Goal: Task Accomplishment & Management: Manage account settings

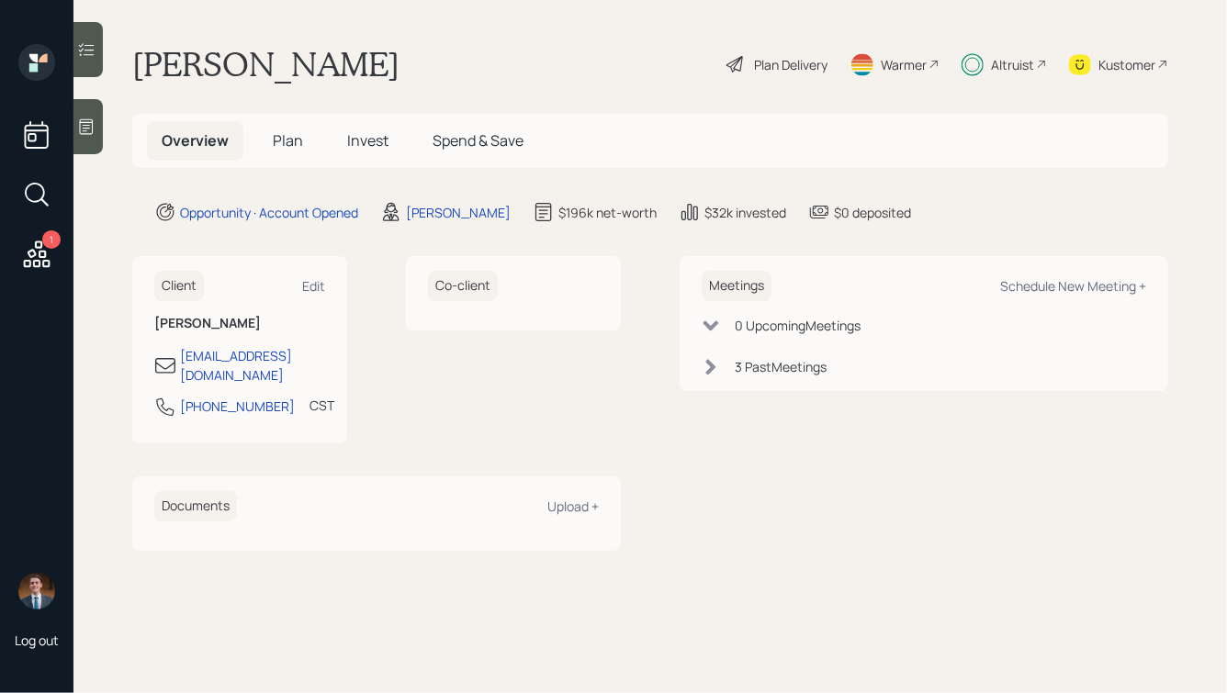
click at [291, 151] on span "Plan" at bounding box center [288, 140] width 30 height 20
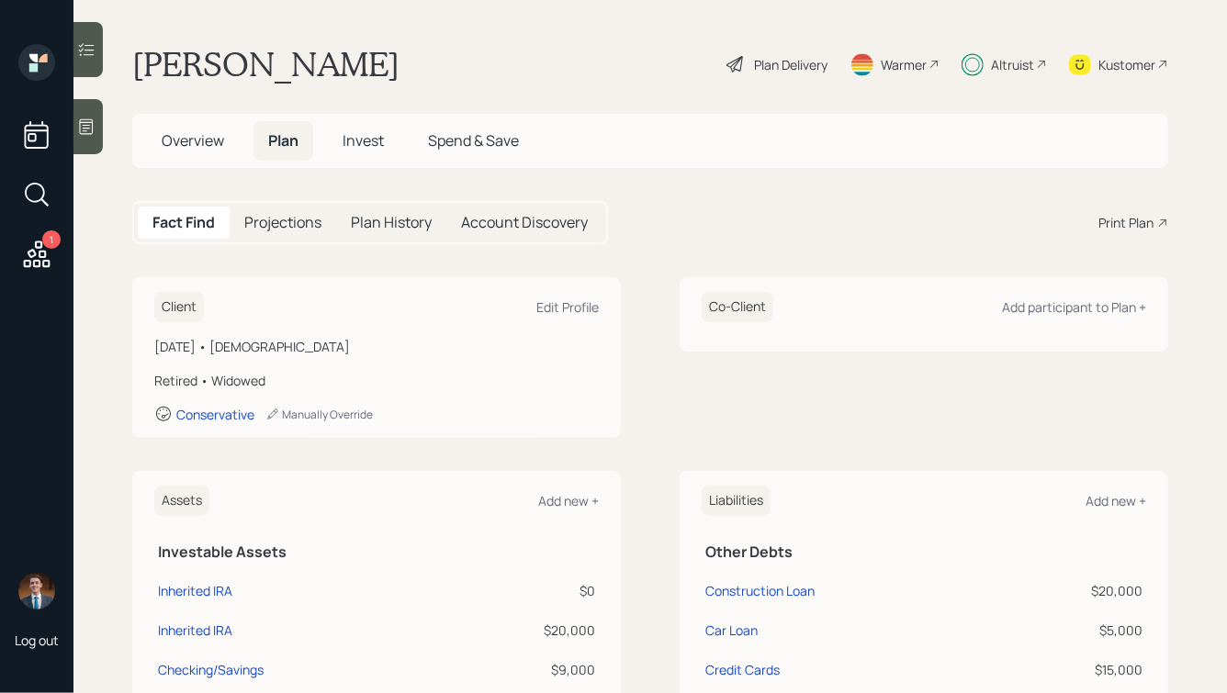
click at [195, 141] on span "Overview" at bounding box center [193, 140] width 62 height 20
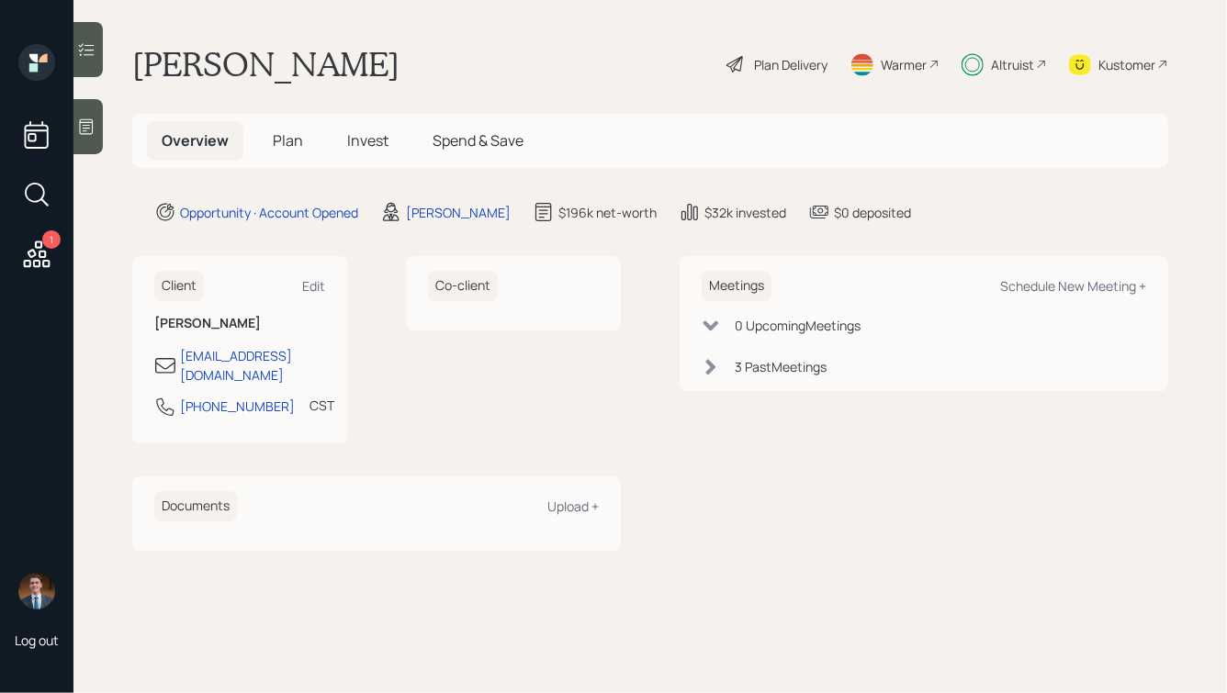
click at [352, 146] on span "Invest" at bounding box center [367, 140] width 41 height 20
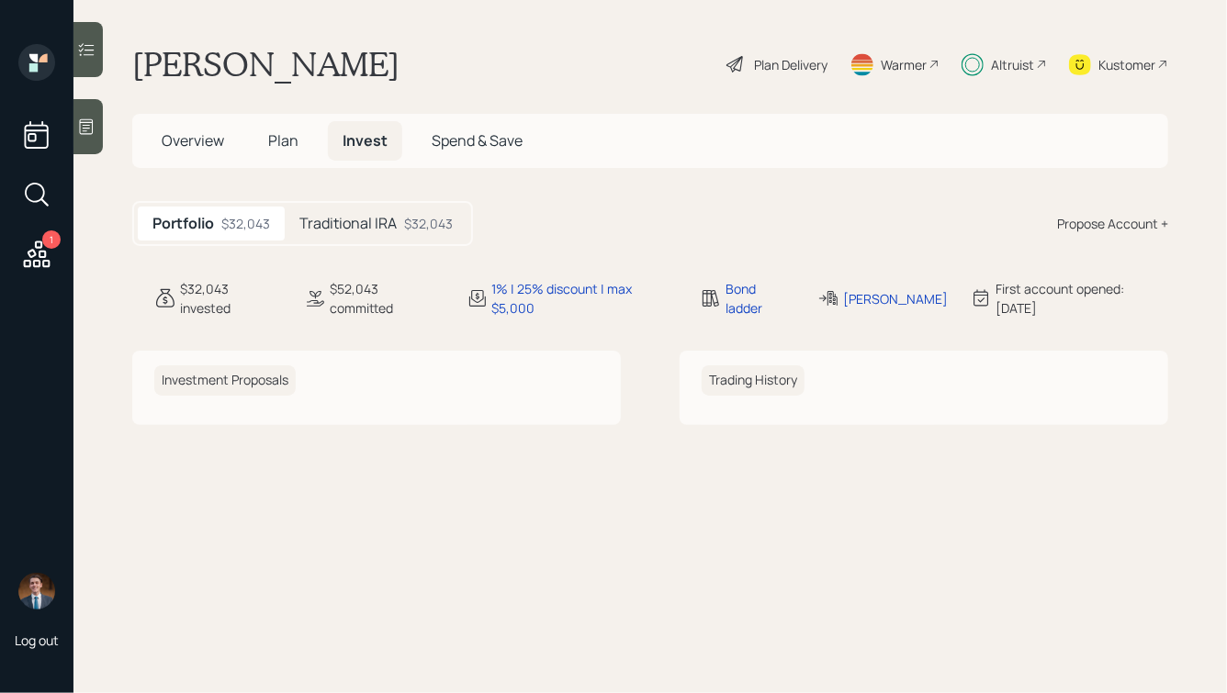
click at [277, 142] on span "Plan" at bounding box center [283, 140] width 30 height 20
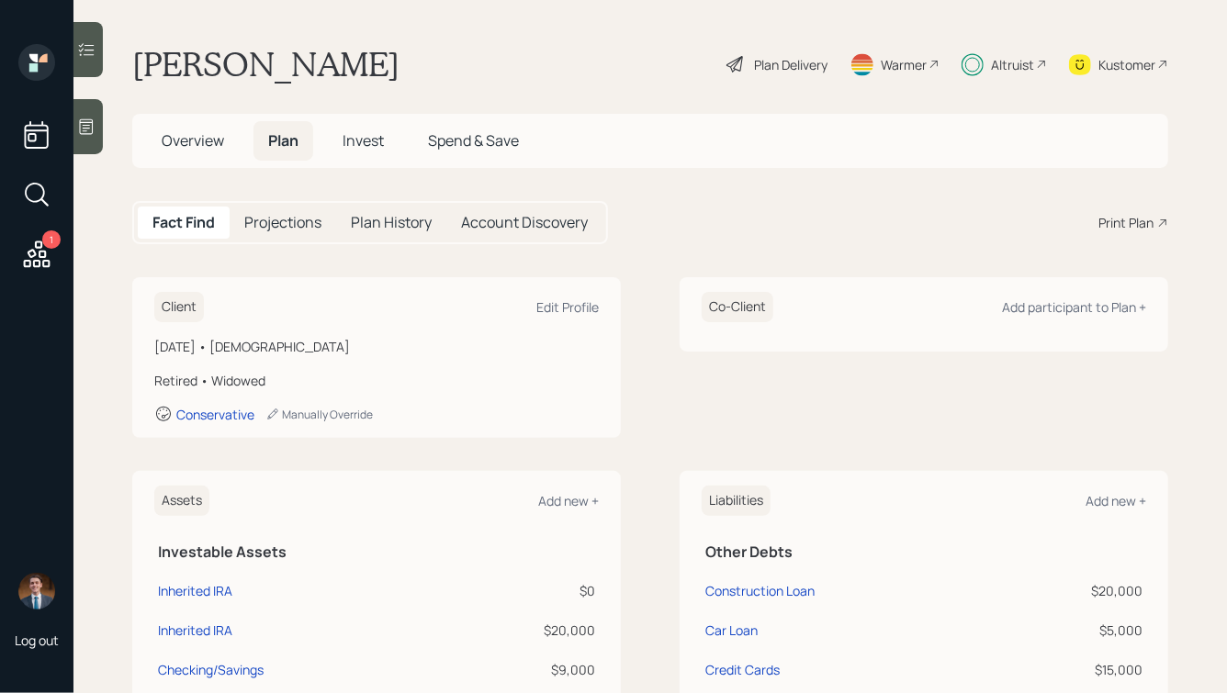
click at [352, 134] on span "Invest" at bounding box center [362, 140] width 41 height 20
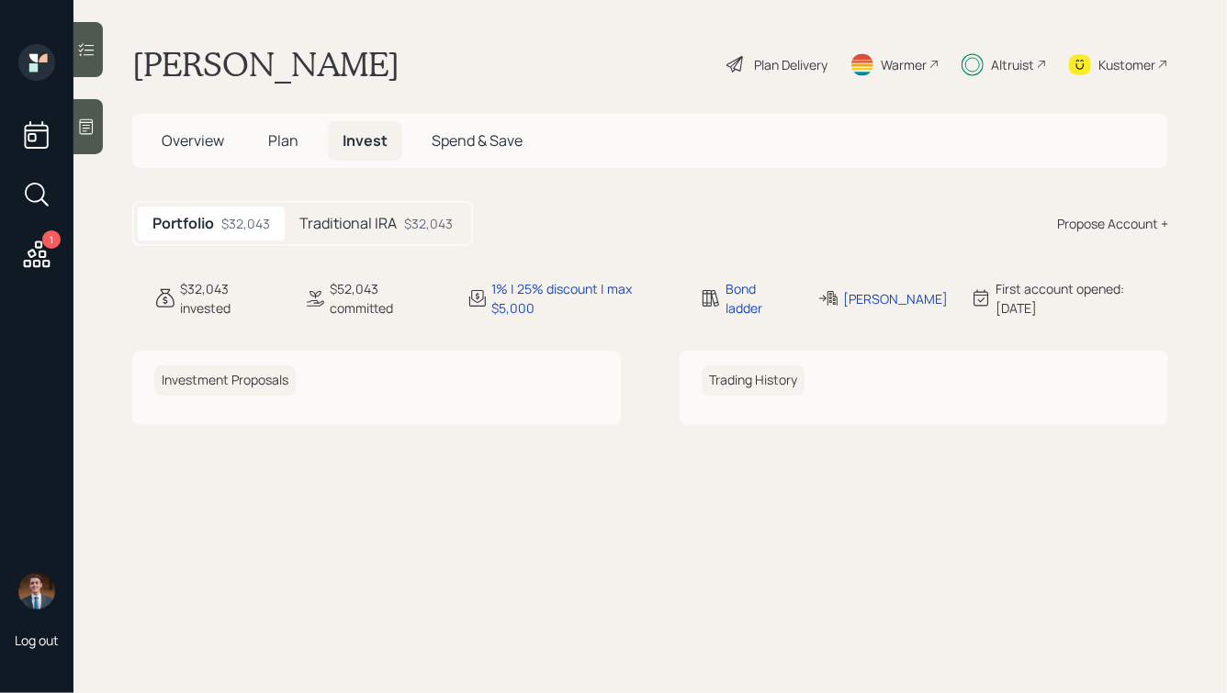
click at [376, 215] on h5 "Traditional IRA" at bounding box center [347, 223] width 97 height 17
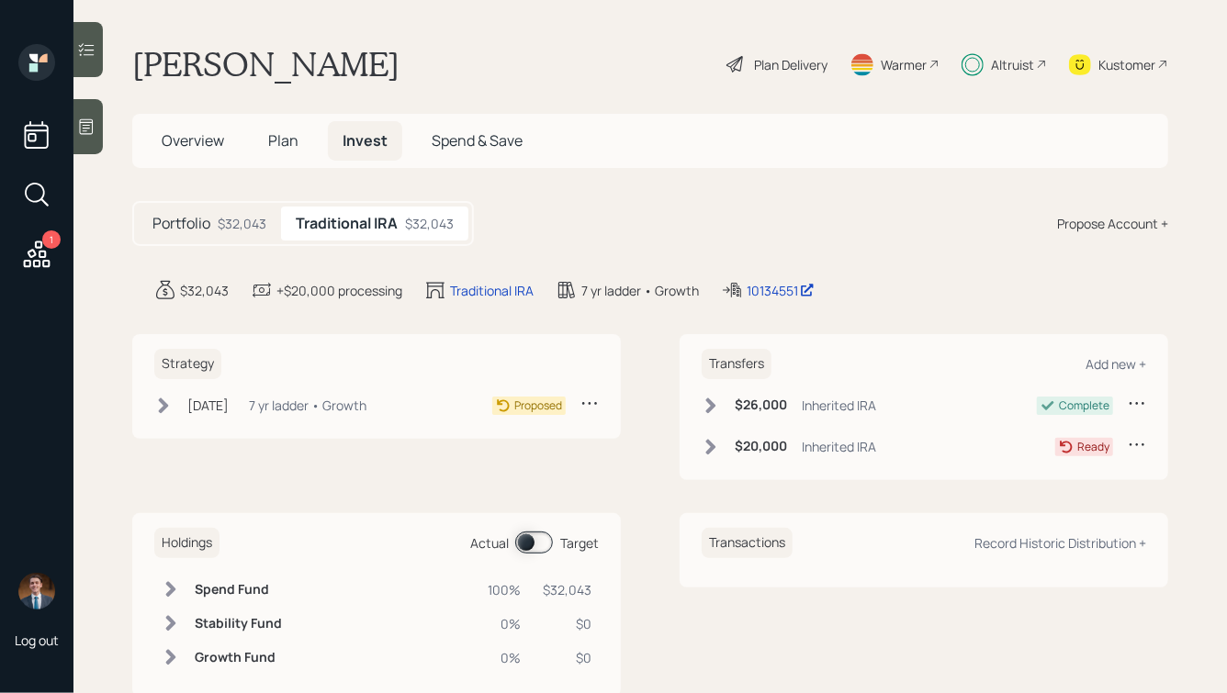
click at [262, 404] on div "Jul 14, 2025 Monday, July 14, 2025 5:51 PM EDT 7 yr ladder • Growth" at bounding box center [260, 405] width 212 height 23
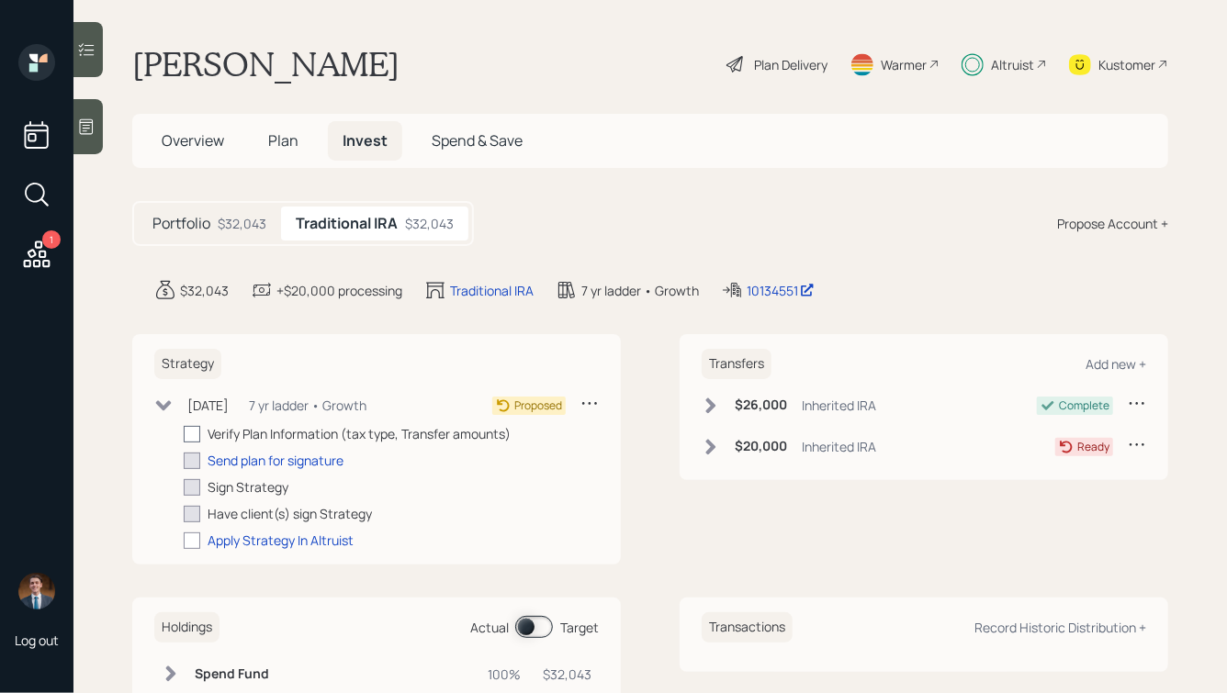
click at [196, 433] on div at bounding box center [192, 434] width 17 height 17
click at [184, 433] on input "checkbox" at bounding box center [183, 433] width 1 height 1
checkbox input "true"
click at [252, 470] on div "Send plan for signature" at bounding box center [275, 460] width 136 height 19
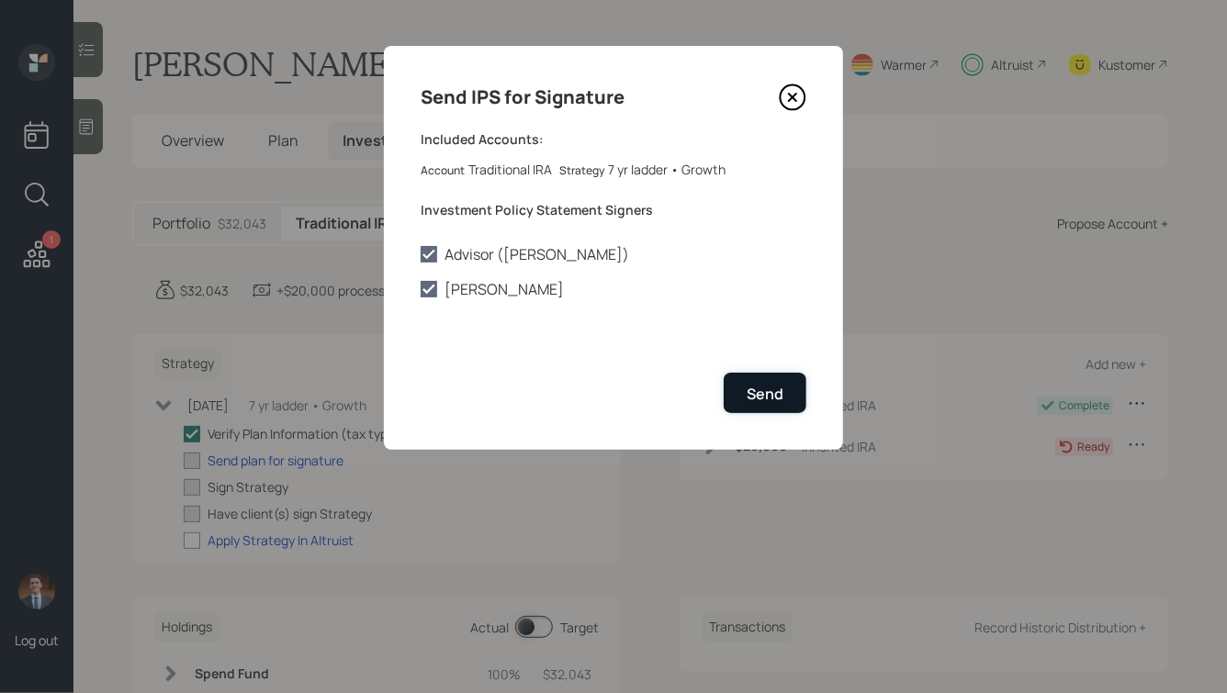
click at [773, 394] on div "Send" at bounding box center [764, 394] width 37 height 20
checkbox input "true"
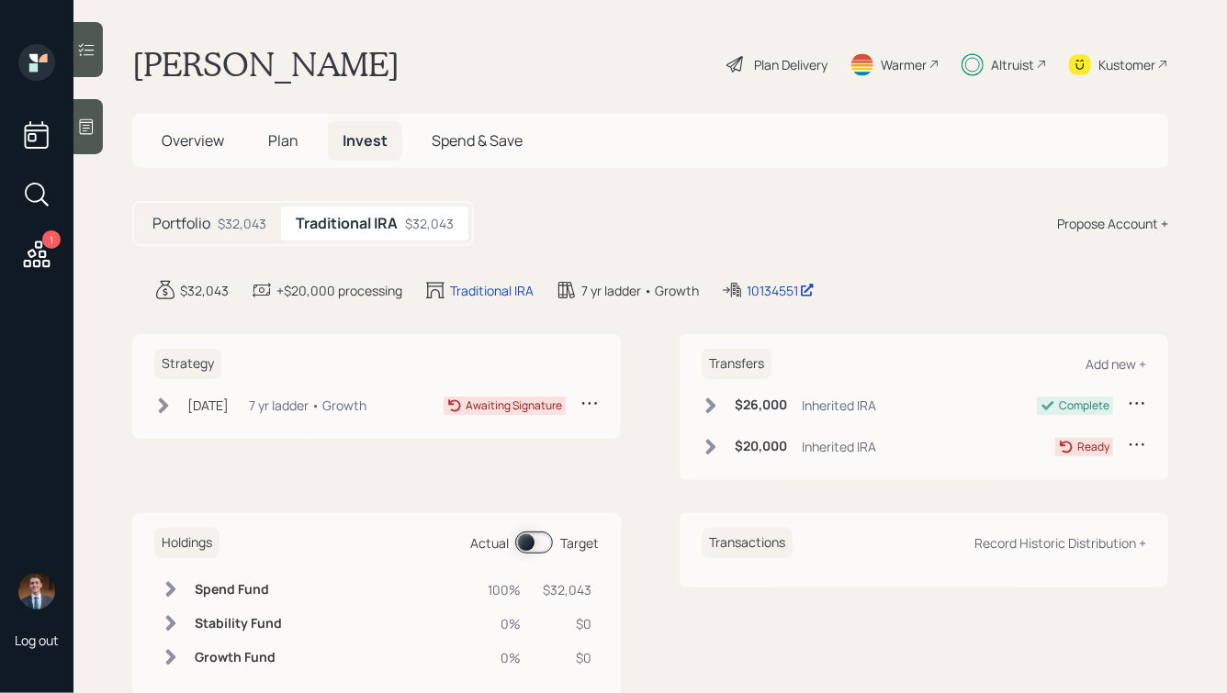
click at [263, 409] on div "Jul 14, 2025 Monday, July 14, 2025 5:51 PM EDT 7 yr ladder • Growth" at bounding box center [260, 405] width 212 height 23
click at [324, 400] on div "7 yr ladder • Growth" at bounding box center [308, 405] width 118 height 19
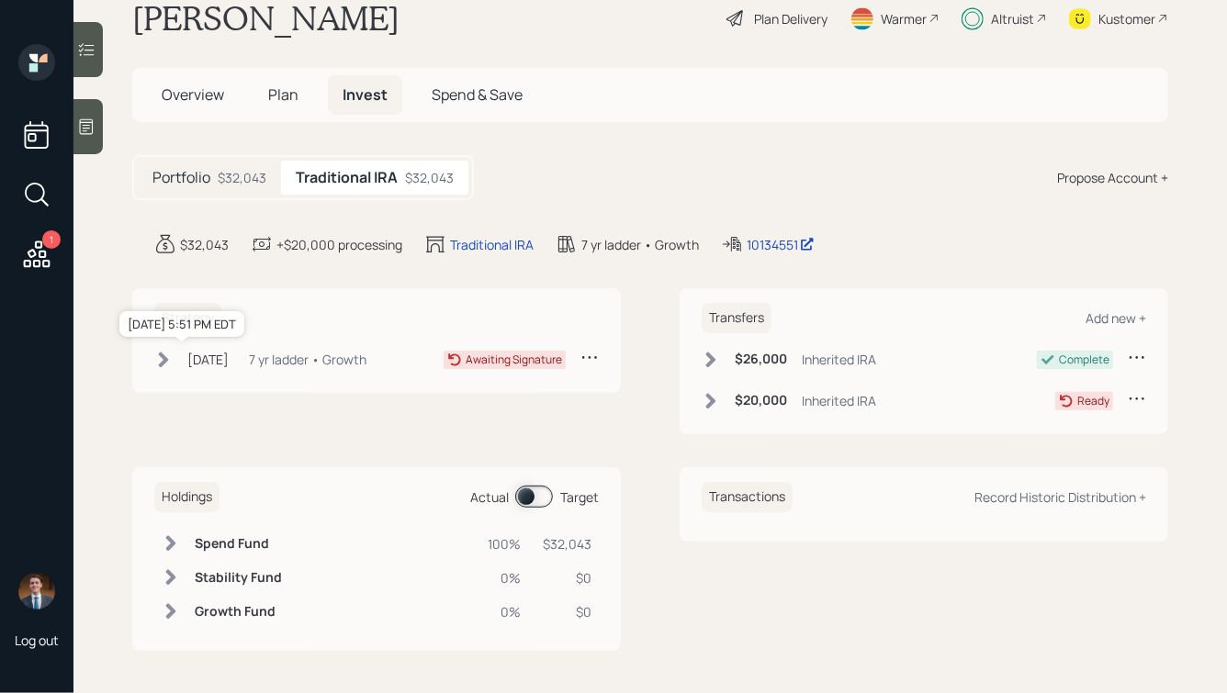
click at [229, 364] on div "[DATE]" at bounding box center [207, 359] width 41 height 19
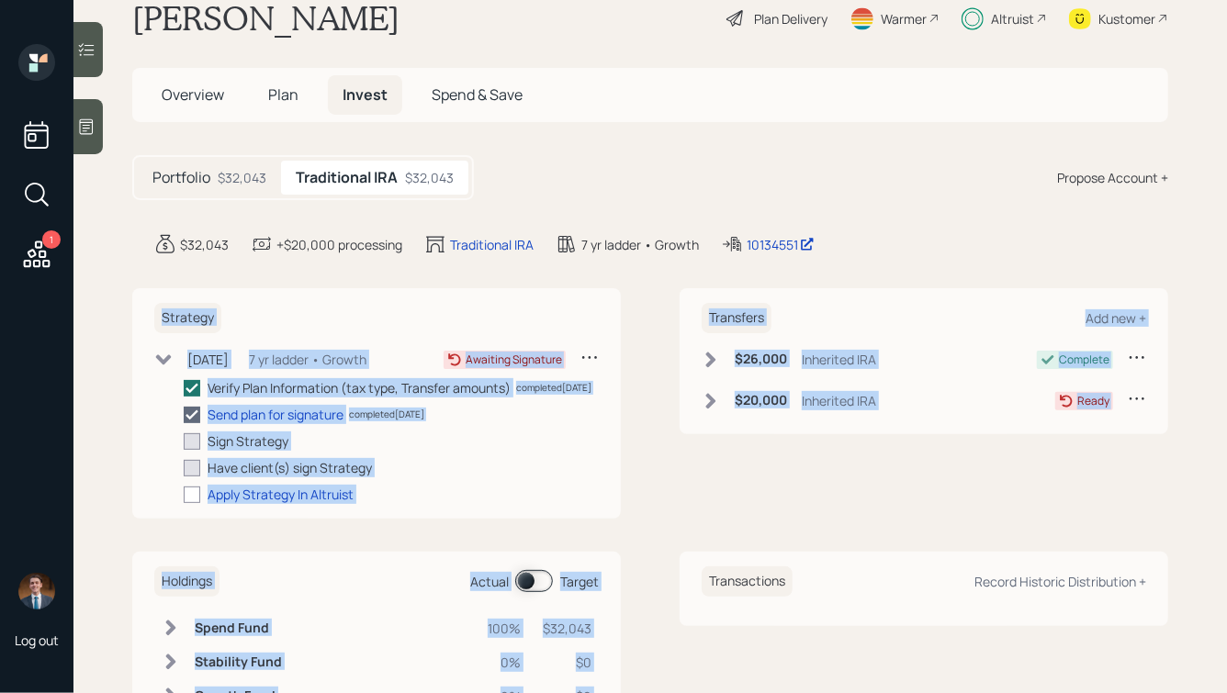
drag, startPoint x: 150, startPoint y: 292, endPoint x: 690, endPoint y: 553, distance: 599.5
click at [690, 553] on div "Strategy Jul 14, 2025 Monday, July 14, 2025 5:51 PM EDT 7 yr ladder • Growth Aw…" at bounding box center [650, 511] width 1036 height 447
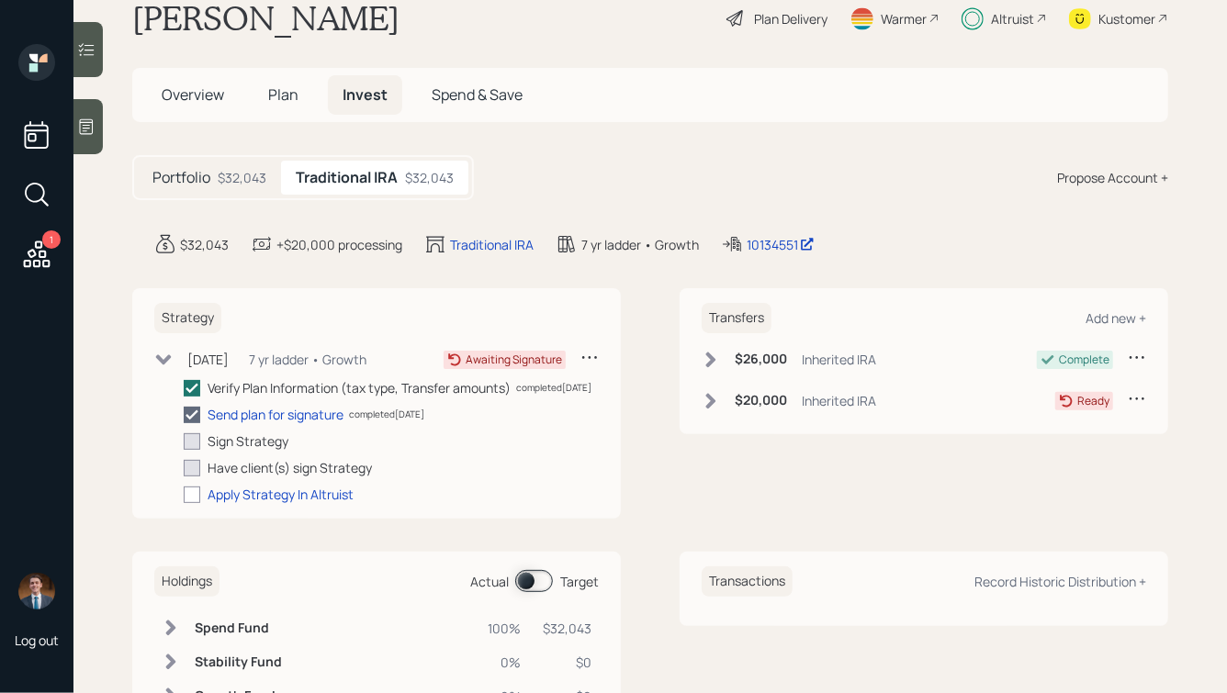
click at [773, 519] on div "Transfers Add new + $26,000 Inherited IRA Complete $20,000 Inherited IRA Ready" at bounding box center [923, 403] width 488 height 230
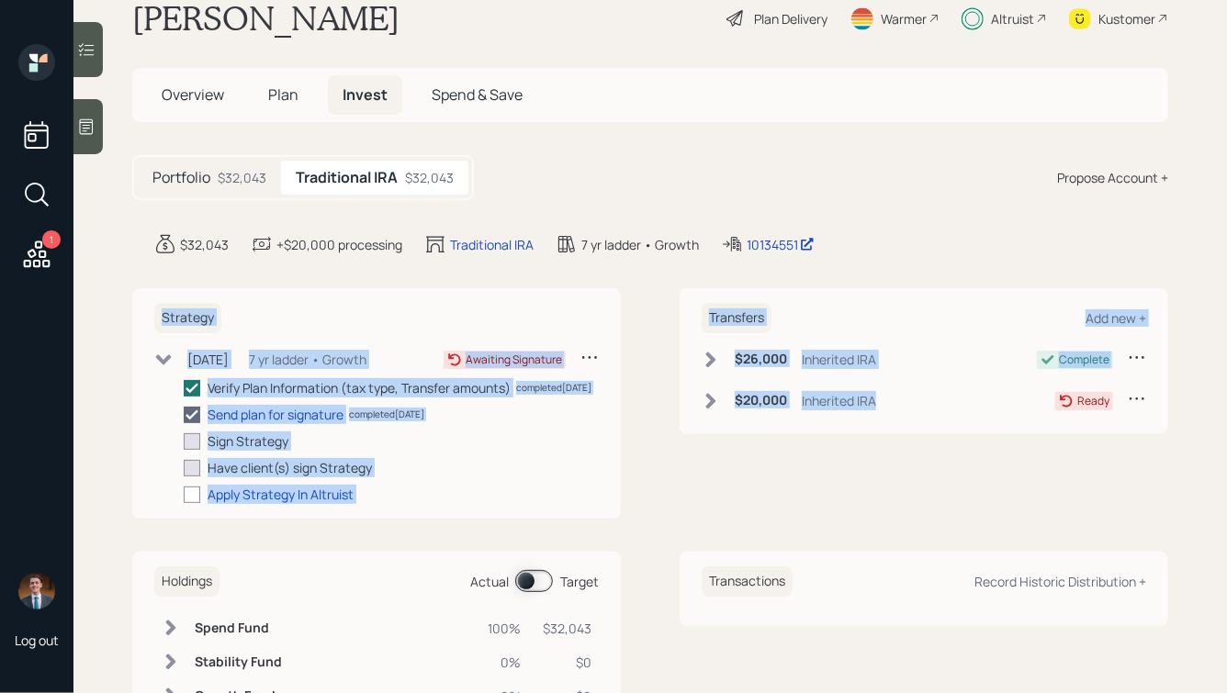
drag, startPoint x: 901, startPoint y: 489, endPoint x: 433, endPoint y: 231, distance: 533.8
click at [433, 232] on main "[PERSON_NAME] Plan Delivery Warmer Altruist Kustomer Overview Plan Invest Spend…" at bounding box center [649, 346] width 1153 height 693
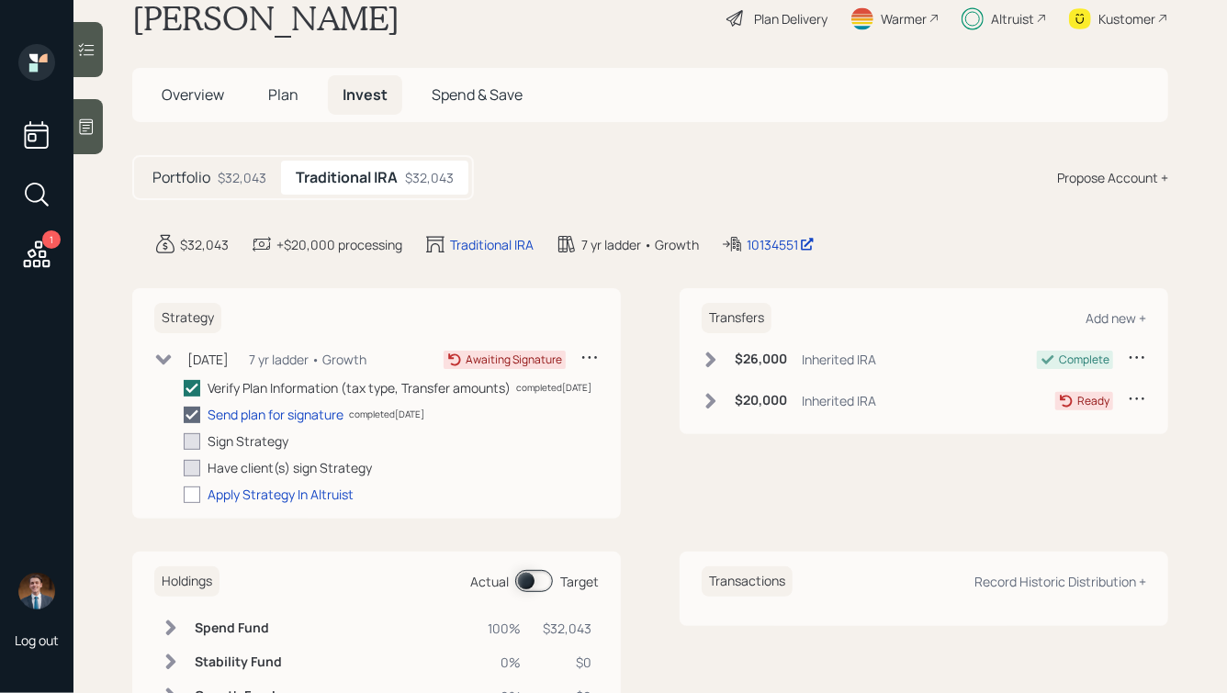
click at [552, 190] on div "Portfolio $32,043 Traditional IRA $32,043 Propose Account +" at bounding box center [650, 177] width 1036 height 45
click at [652, 406] on div "Strategy Jul 14, 2025 Monday, July 14, 2025 5:51 PM EDT 7 yr ladder • Growth Aw…" at bounding box center [650, 403] width 1036 height 230
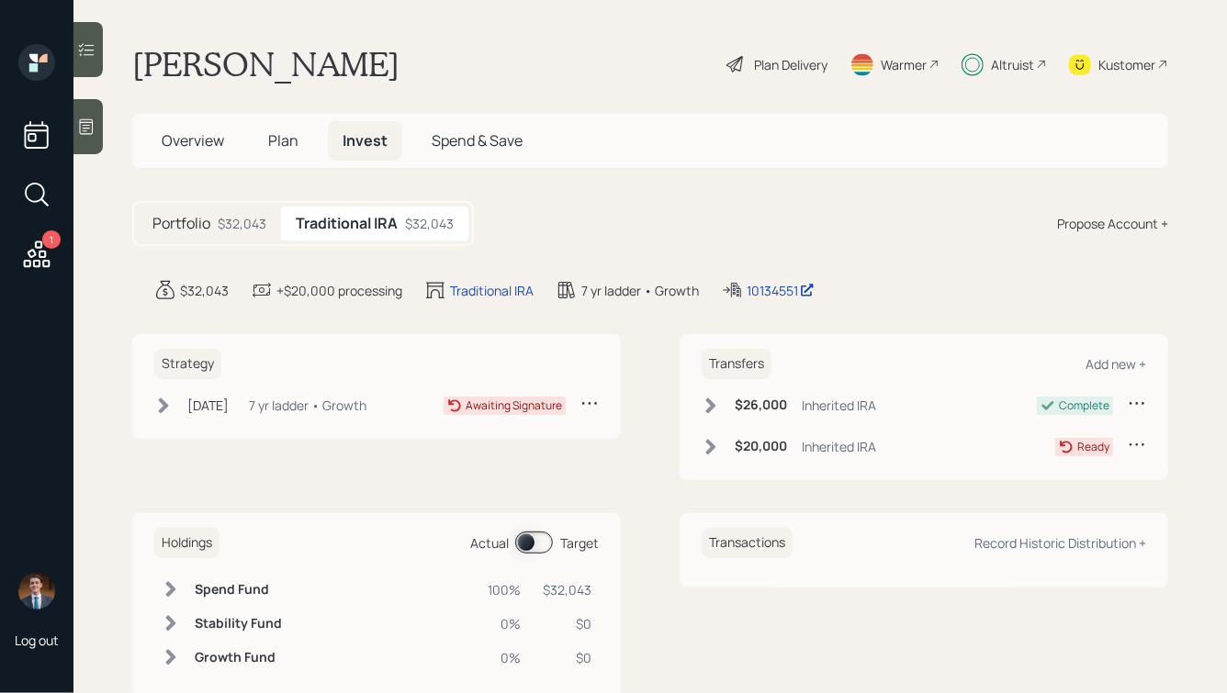
click at [279, 400] on div "7 yr ladder • Growth" at bounding box center [308, 405] width 118 height 19
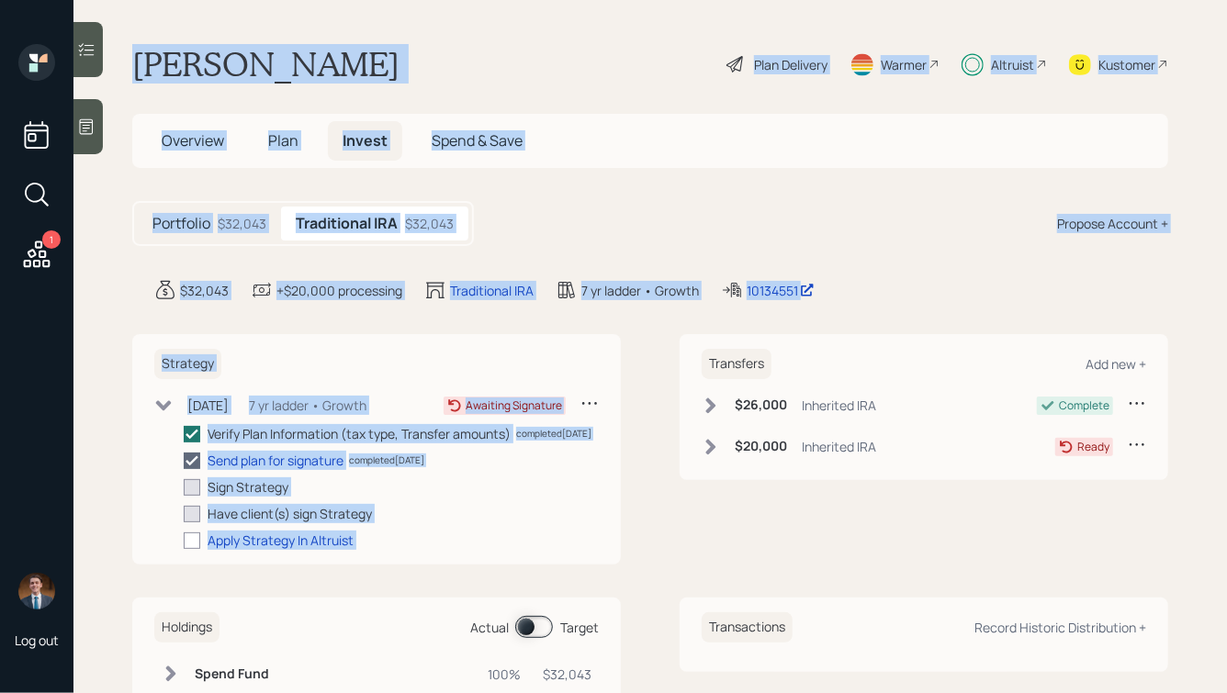
drag, startPoint x: 899, startPoint y: 311, endPoint x: 286, endPoint y: 32, distance: 673.0
click at [286, 33] on main "[PERSON_NAME] Plan Delivery Warmer Altruist Kustomer Overview Plan Invest Spend…" at bounding box center [649, 346] width 1153 height 693
click at [238, 61] on h1 "[PERSON_NAME]" at bounding box center [265, 64] width 267 height 40
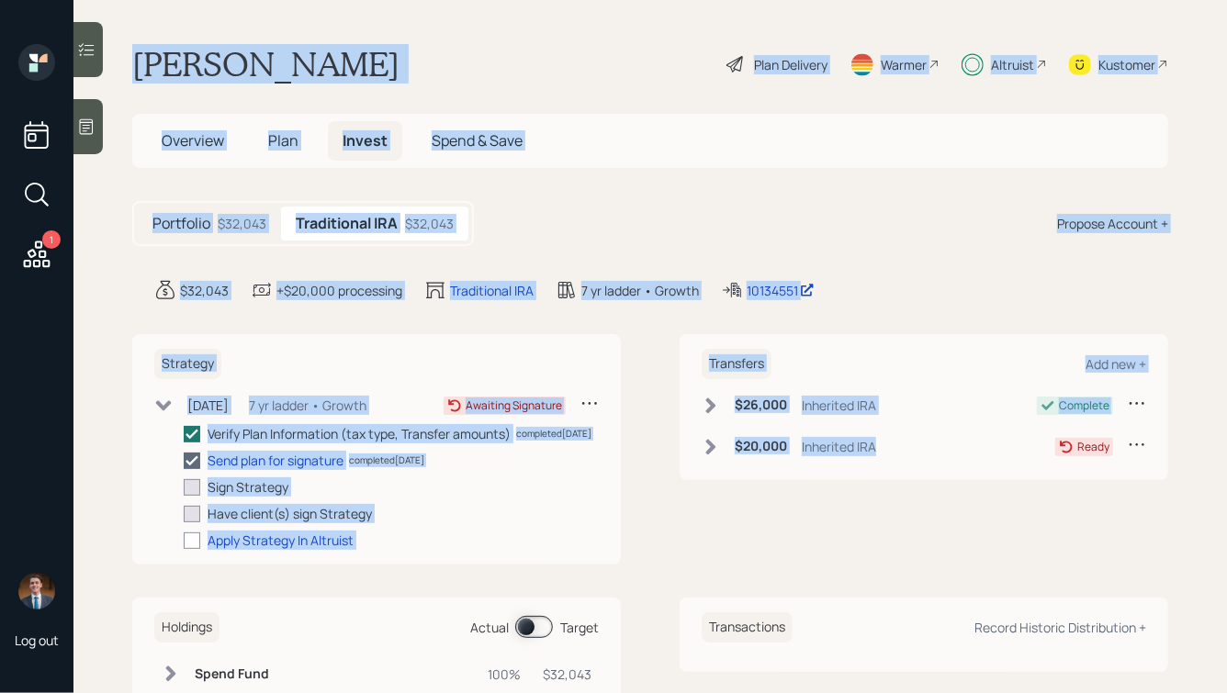
drag, startPoint x: 128, startPoint y: 53, endPoint x: 886, endPoint y: 503, distance: 881.8
click at [886, 503] on main "[PERSON_NAME] Plan Delivery Warmer Altruist Kustomer Overview Plan Invest Spend…" at bounding box center [649, 346] width 1153 height 693
click at [886, 503] on div "Transfers Add new + $26,000 Inherited IRA Complete $20,000 Inherited IRA Ready" at bounding box center [923, 449] width 488 height 230
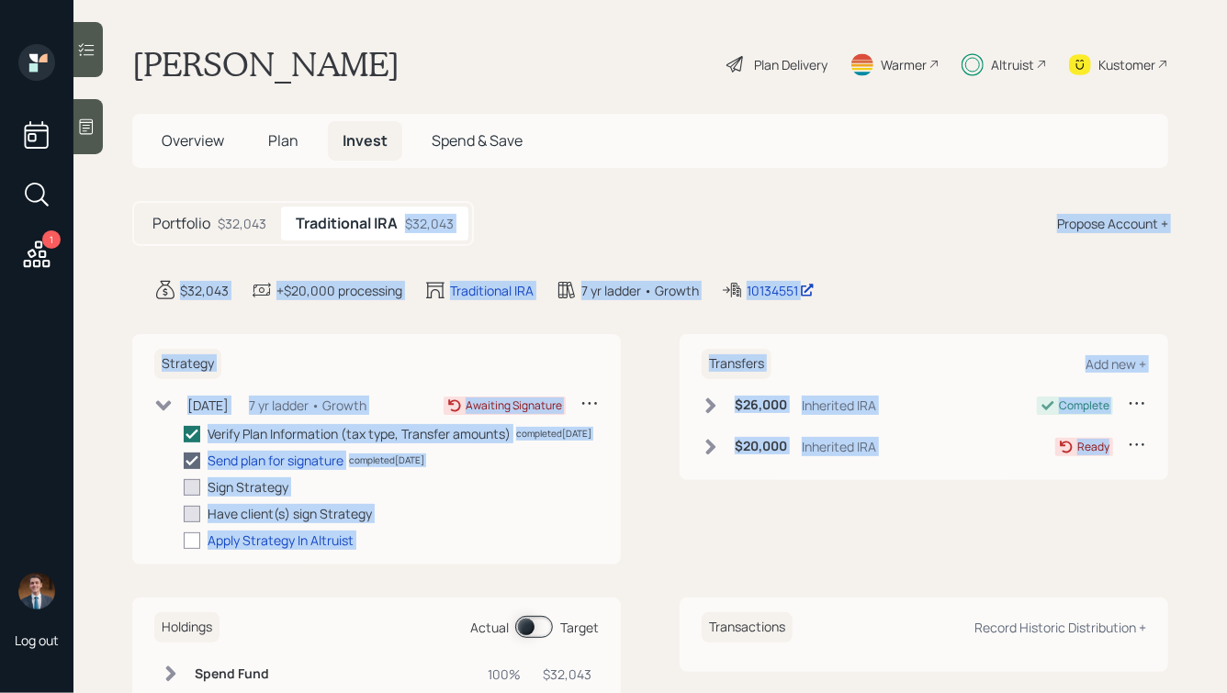
drag, startPoint x: 1082, startPoint y: 495, endPoint x: 568, endPoint y: 201, distance: 591.4
click at [568, 201] on main "[PERSON_NAME] Plan Delivery Warmer Altruist Kustomer Overview Plan Invest Spend…" at bounding box center [649, 346] width 1153 height 693
click at [603, 220] on div "Portfolio $32,043 Traditional IRA $32,043 Propose Account +" at bounding box center [650, 223] width 1036 height 45
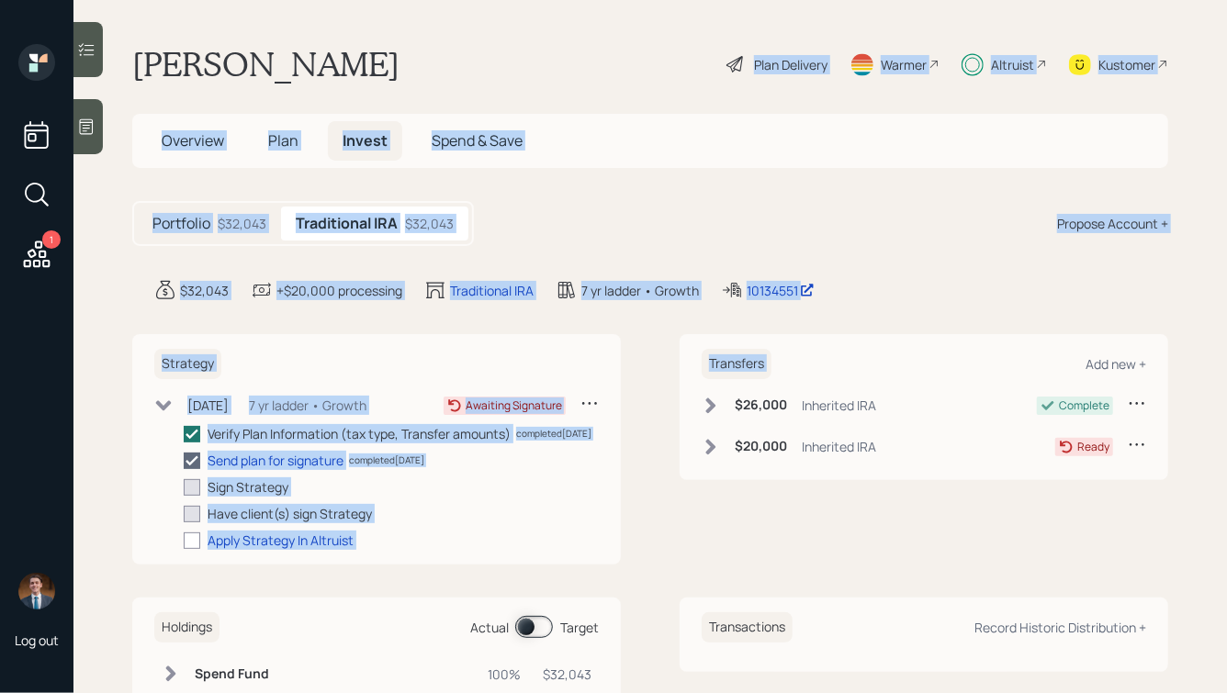
drag, startPoint x: 930, startPoint y: 318, endPoint x: 488, endPoint y: -28, distance: 561.1
click at [488, 0] on html "1 Log out [PERSON_NAME] Plan Delivery Warmer Altruist Kustomer Overview Plan In…" at bounding box center [613, 346] width 1227 height 693
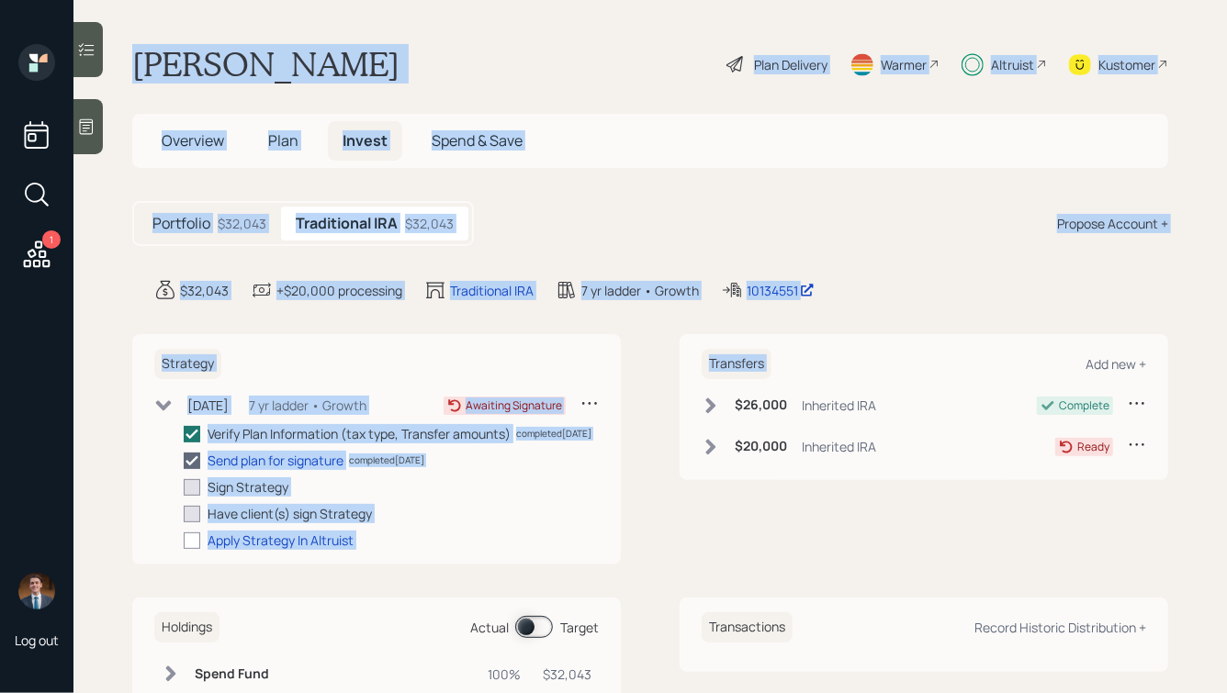
click at [430, 60] on div "[PERSON_NAME] Plan Delivery Warmer Altruist Kustomer" at bounding box center [650, 64] width 1036 height 40
drag, startPoint x: 128, startPoint y: 51, endPoint x: 846, endPoint y: 548, distance: 873.1
click at [846, 548] on main "[PERSON_NAME] Plan Delivery Warmer Altruist Kustomer Overview Plan Invest Spend…" at bounding box center [649, 346] width 1153 height 693
click at [846, 548] on div "Transfers Add new + $26,000 Inherited IRA Complete $20,000 Inherited IRA Ready" at bounding box center [923, 449] width 488 height 230
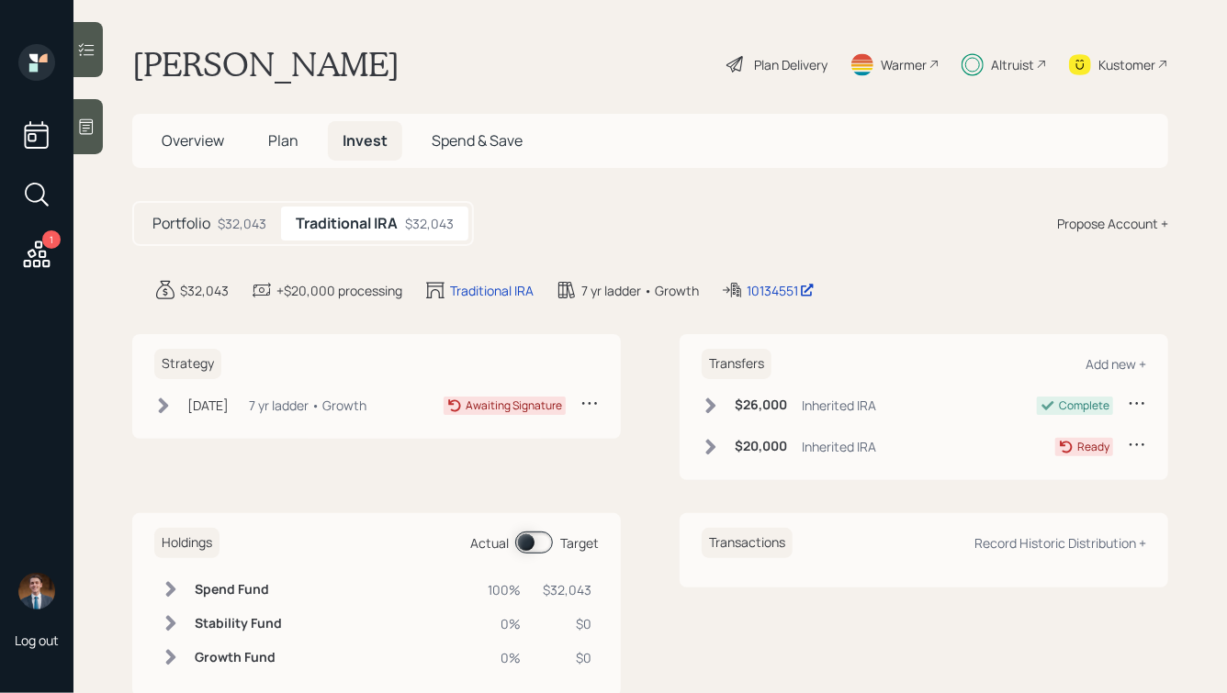
click at [337, 409] on div "7 yr ladder • Growth" at bounding box center [308, 405] width 118 height 19
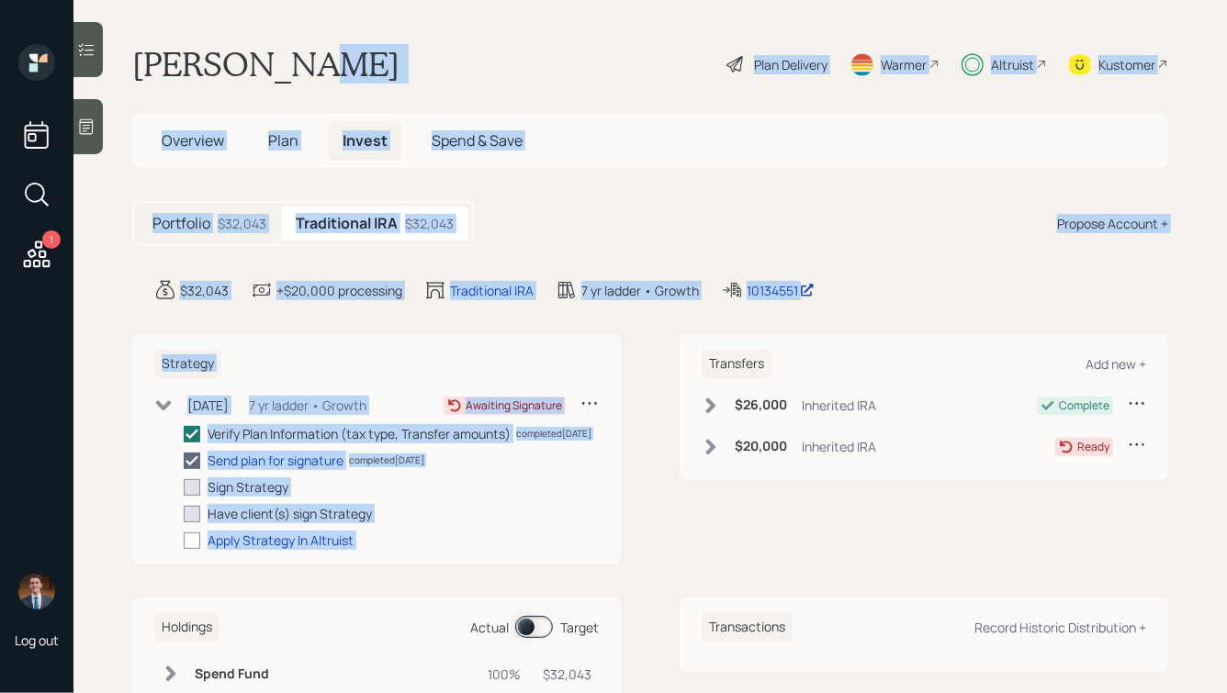
drag, startPoint x: 911, startPoint y: 305, endPoint x: 438, endPoint y: 63, distance: 530.9
click at [438, 63] on main "[PERSON_NAME] Plan Delivery Warmer Altruist Kustomer Overview Plan Invest Spend…" at bounding box center [649, 346] width 1153 height 693
click at [438, 63] on div "[PERSON_NAME] Plan Delivery Warmer Altruist Kustomer" at bounding box center [650, 64] width 1036 height 40
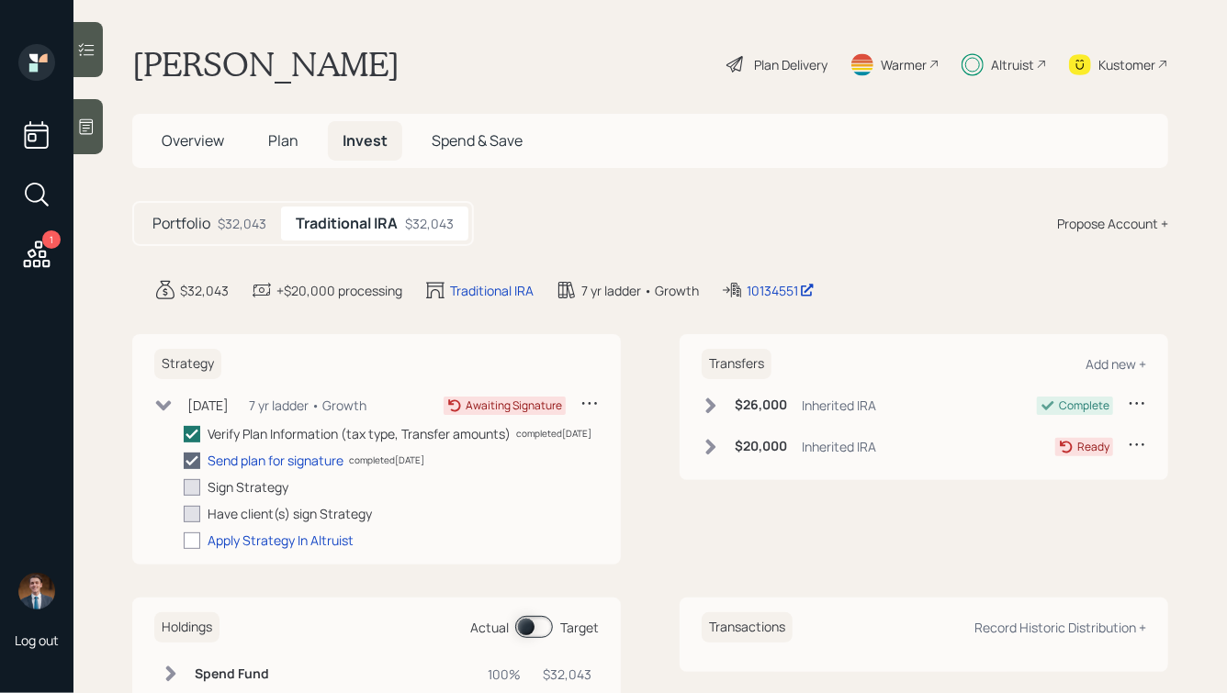
click at [219, 219] on div "$32,043" at bounding box center [242, 223] width 49 height 19
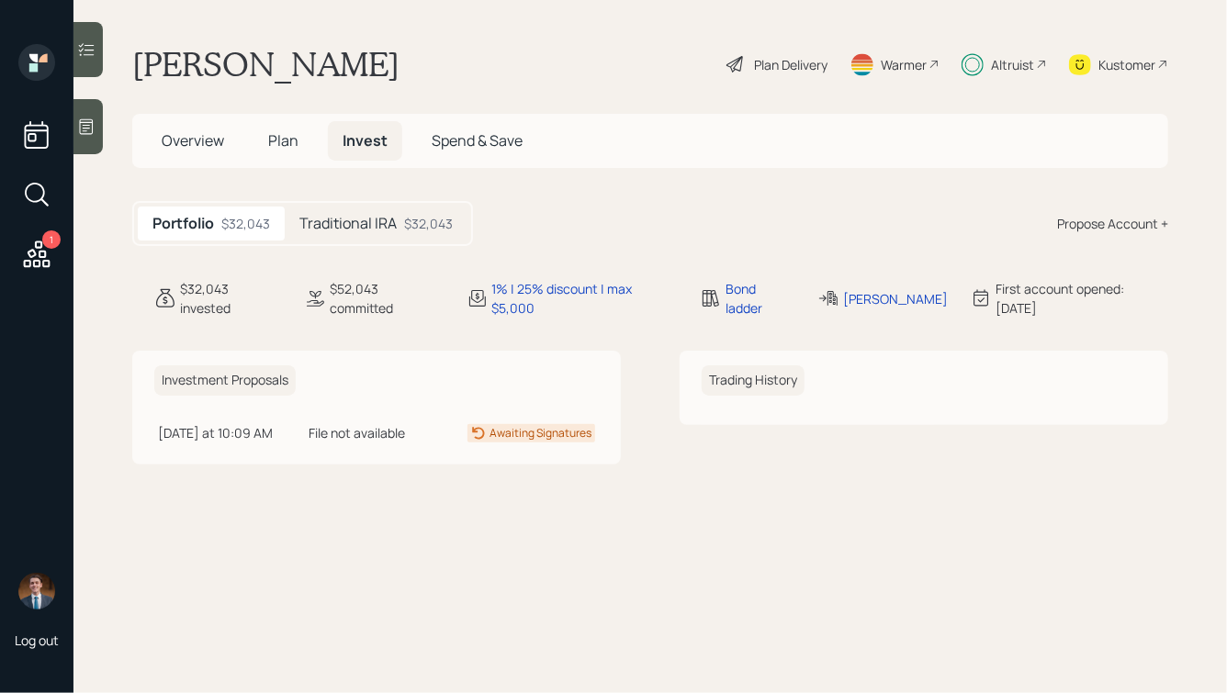
click at [206, 160] on h5 "Overview" at bounding box center [193, 140] width 92 height 39
